Goal: Find specific fact: Find contact information

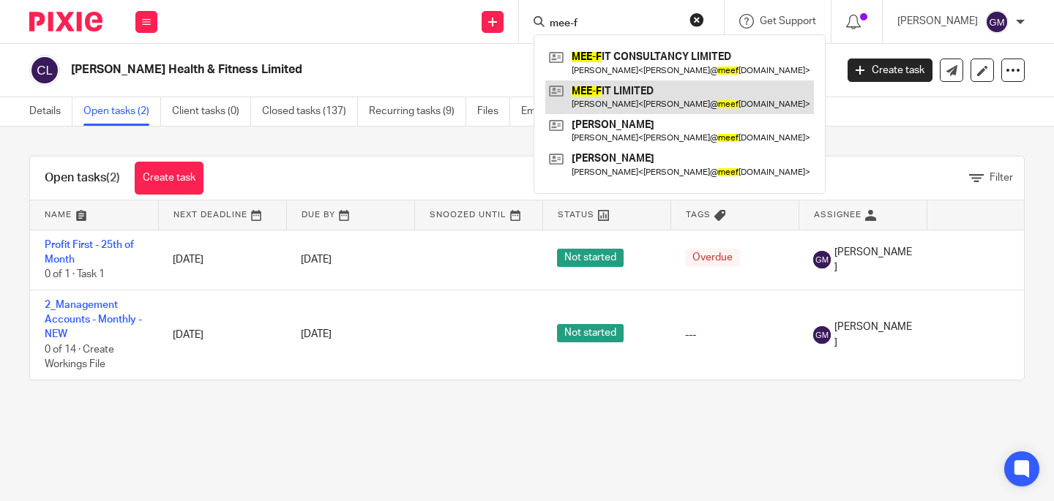
type input "mee-f"
click at [648, 94] on link at bounding box center [679, 97] width 269 height 34
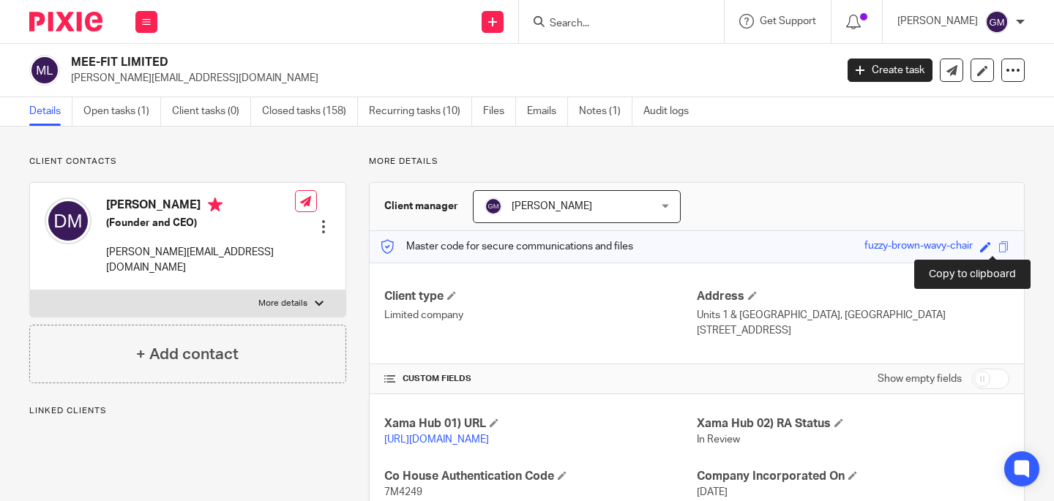
click at [998, 247] on span at bounding box center [1003, 246] width 11 height 11
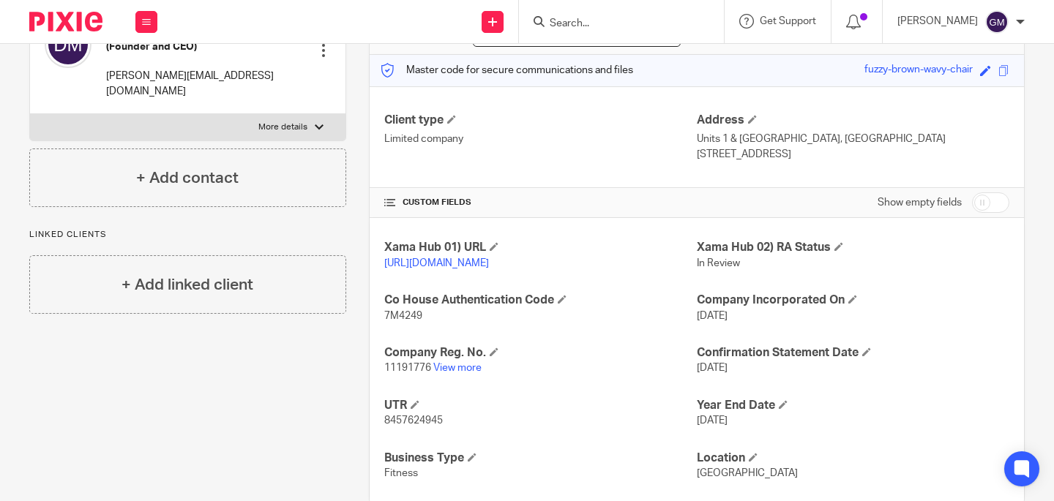
scroll to position [187, 0]
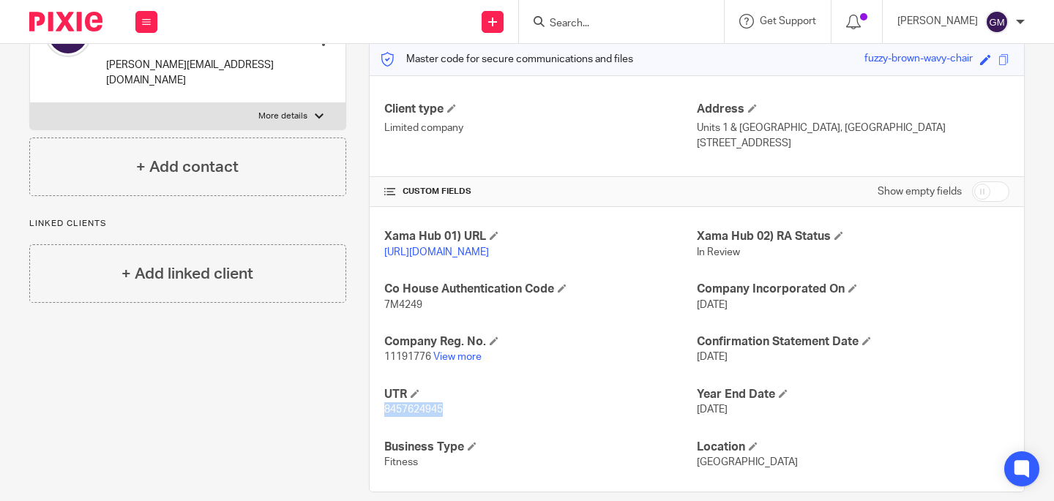
drag, startPoint x: 380, startPoint y: 426, endPoint x: 461, endPoint y: 432, distance: 81.4
click at [461, 417] on p "8457624945" at bounding box center [540, 409] width 312 height 15
copy span "8457624945"
